Goal: Transaction & Acquisition: Book appointment/travel/reservation

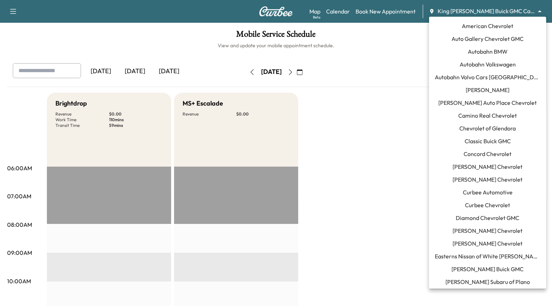
click at [477, 8] on body "Support Log Out Map Beta Calendar Book New Appointment King [PERSON_NAME] Buick…" at bounding box center [276, 153] width 552 height 306
click at [486, 192] on span "Curbee Automotive" at bounding box center [488, 192] width 50 height 9
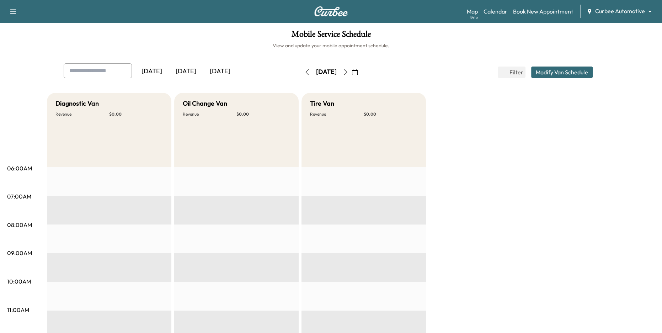
click at [524, 10] on link "Book New Appointment" at bounding box center [543, 11] width 60 height 9
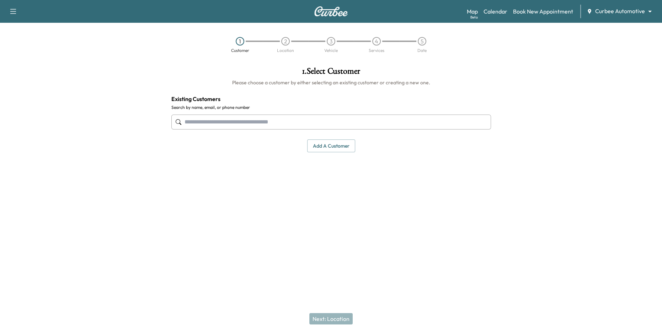
click at [211, 122] on input "text" at bounding box center [331, 121] width 320 height 15
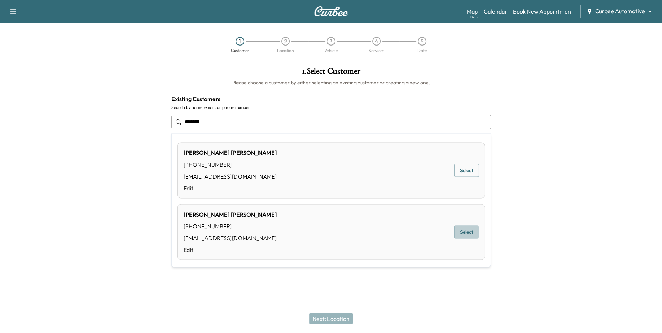
click at [476, 226] on button "Select" at bounding box center [466, 231] width 25 height 13
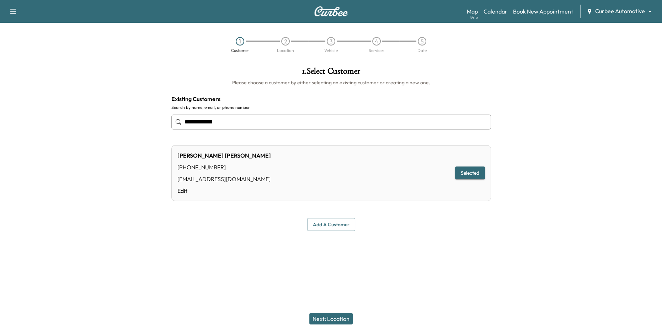
type input "**********"
click at [334, 306] on button "Next: Location" at bounding box center [330, 318] width 43 height 11
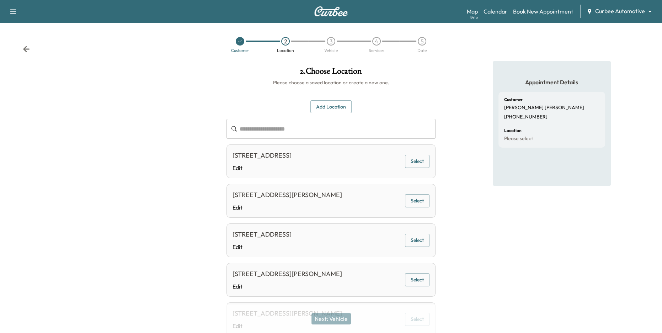
scroll to position [75, 0]
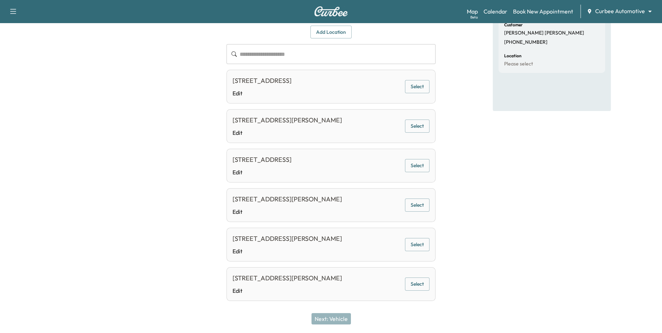
click at [419, 245] on button "Select" at bounding box center [417, 244] width 25 height 13
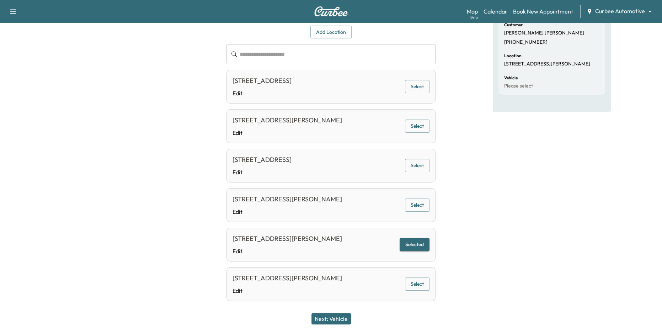
click at [330, 306] on button "Next: Vehicle" at bounding box center [330, 318] width 39 height 11
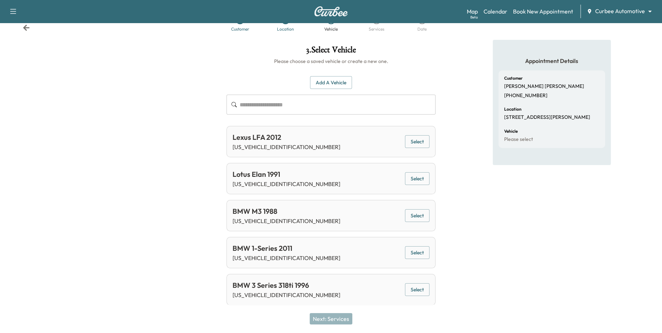
click at [410, 290] on button "Select" at bounding box center [417, 289] width 25 height 13
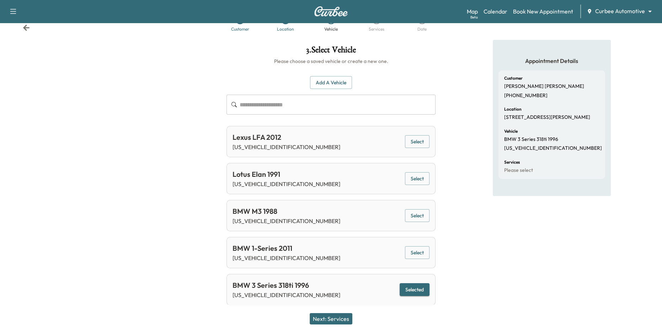
click at [333, 306] on button "Next: Services" at bounding box center [331, 318] width 43 height 11
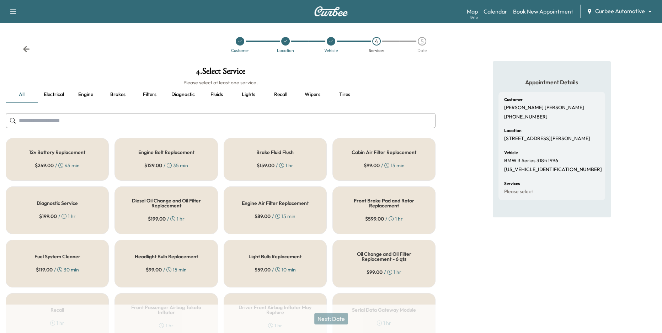
click at [71, 167] on div "$ 249.00 / 45 min" at bounding box center [57, 165] width 45 height 7
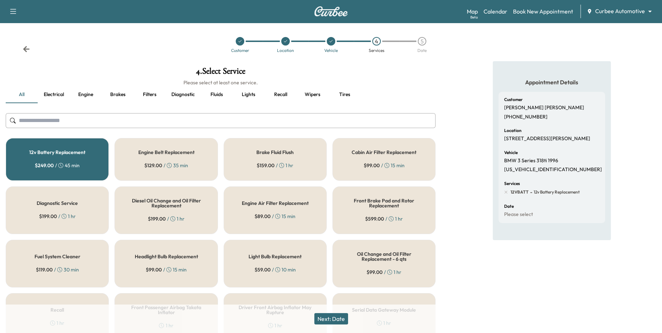
click at [173, 269] on div "$ 99.00 / 15 min" at bounding box center [166, 269] width 41 height 7
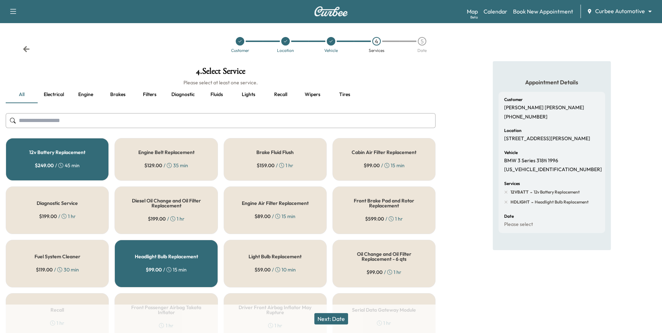
click at [330, 306] on button "Next: Date" at bounding box center [331, 318] width 34 height 11
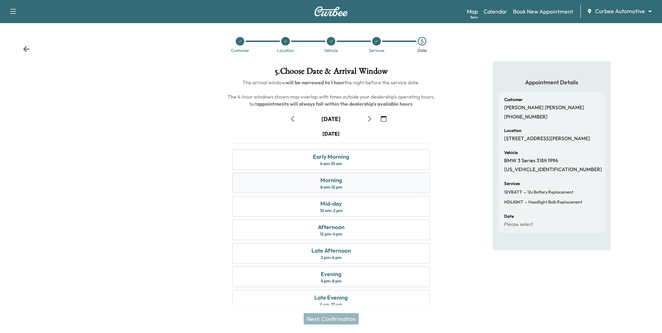
click at [335, 185] on div "8 am - 12 pm" at bounding box center [331, 187] width 22 height 6
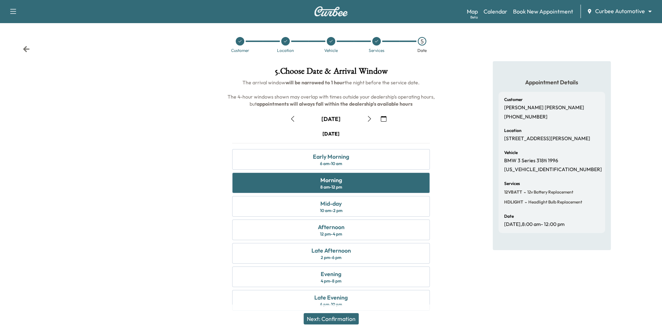
click at [337, 306] on button "Next: Confirmation" at bounding box center [331, 318] width 55 height 11
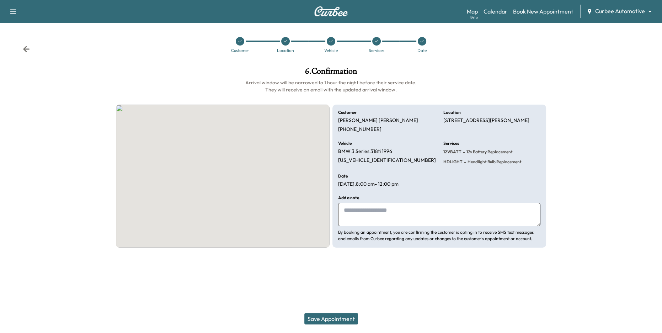
click at [337, 306] on button "Save Appointment" at bounding box center [331, 318] width 54 height 11
